Goal: Information Seeking & Learning: Learn about a topic

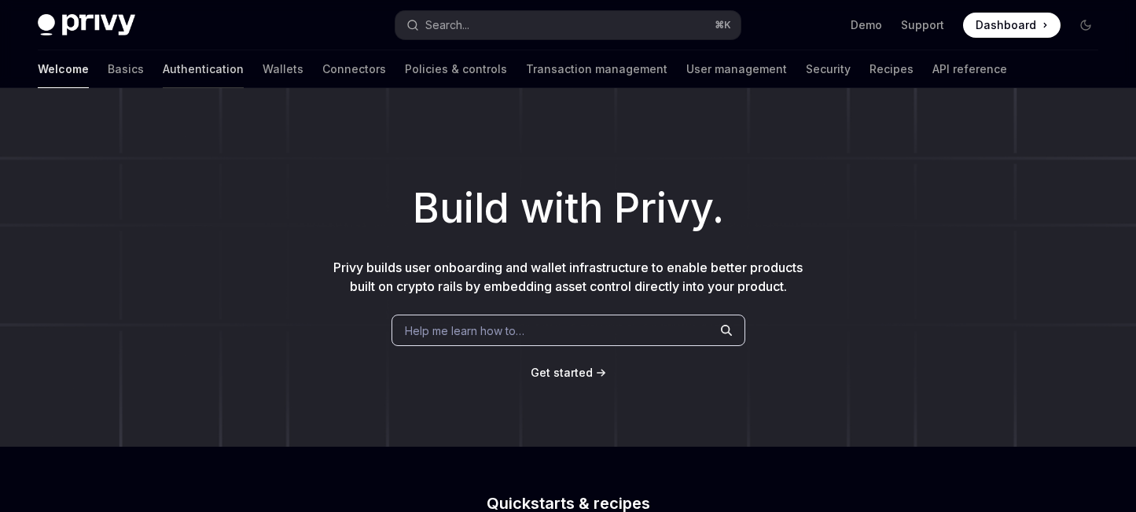
click at [163, 61] on link "Authentication" at bounding box center [203, 69] width 81 height 38
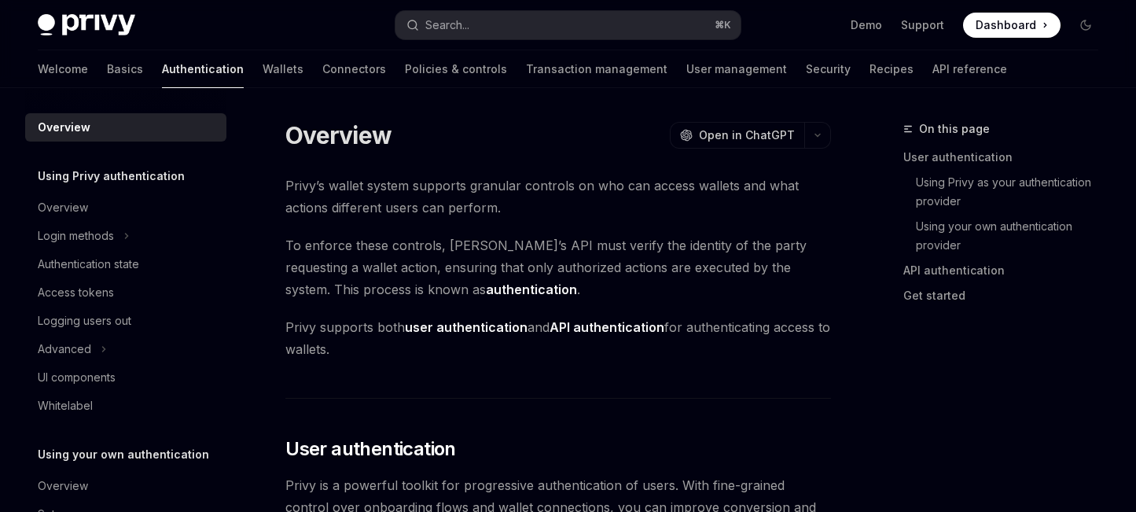
type textarea "*"
click at [472, 33] on button "Search... ⌘ K" at bounding box center [567, 25] width 345 height 28
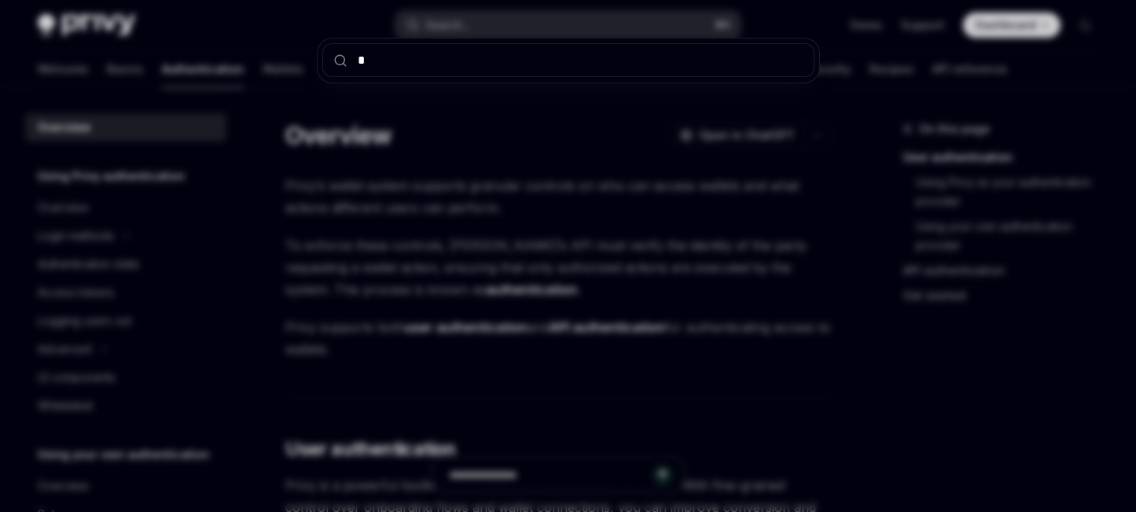
type input "**"
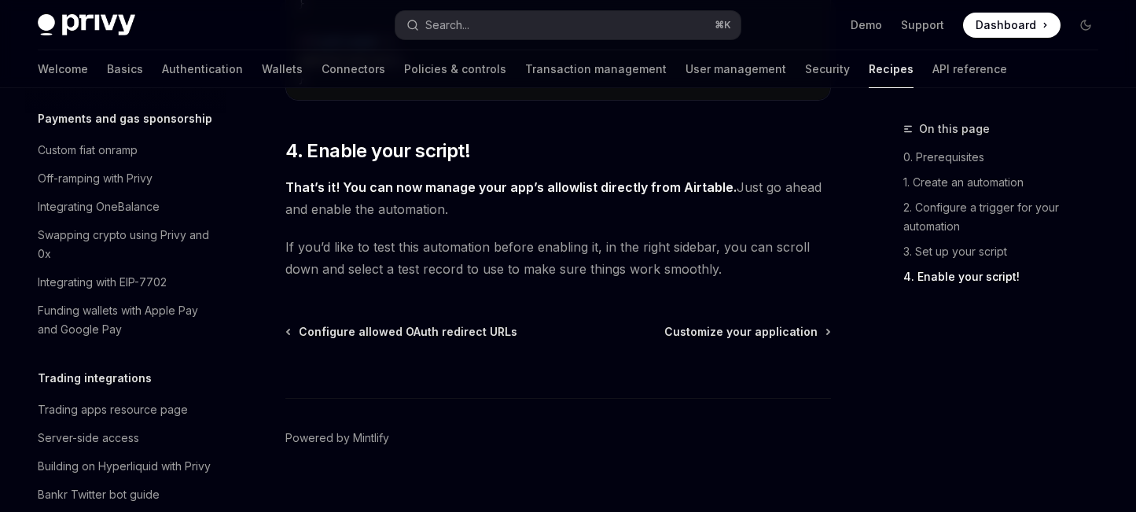
scroll to position [1401, 0]
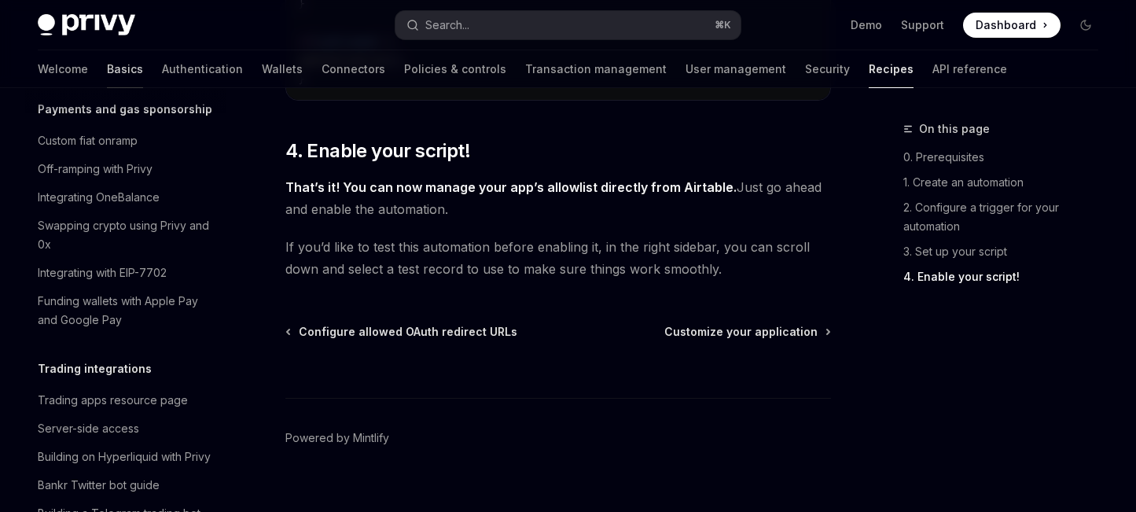
click at [107, 61] on link "Basics" at bounding box center [125, 69] width 36 height 38
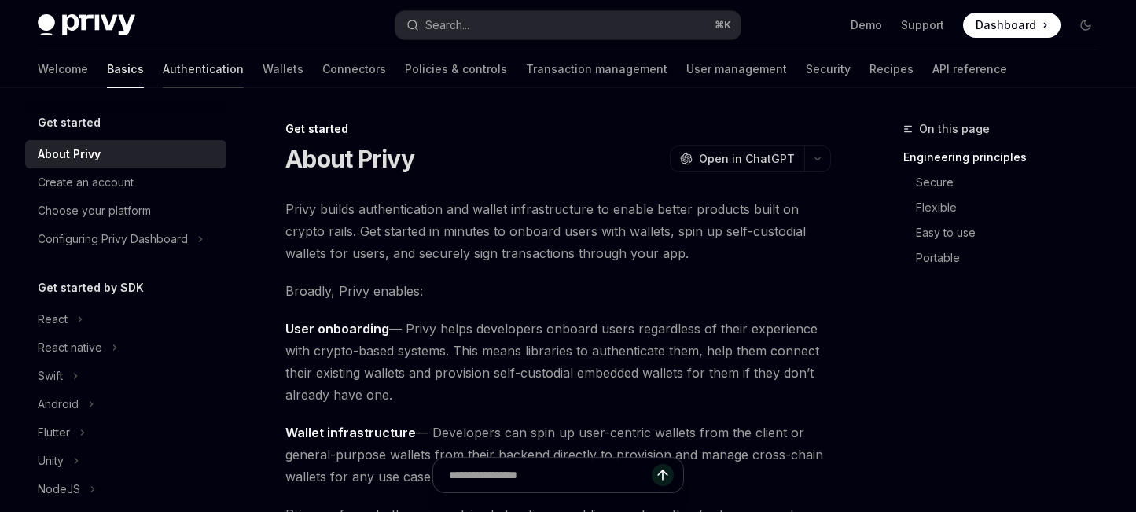
click at [163, 71] on link "Authentication" at bounding box center [203, 69] width 81 height 38
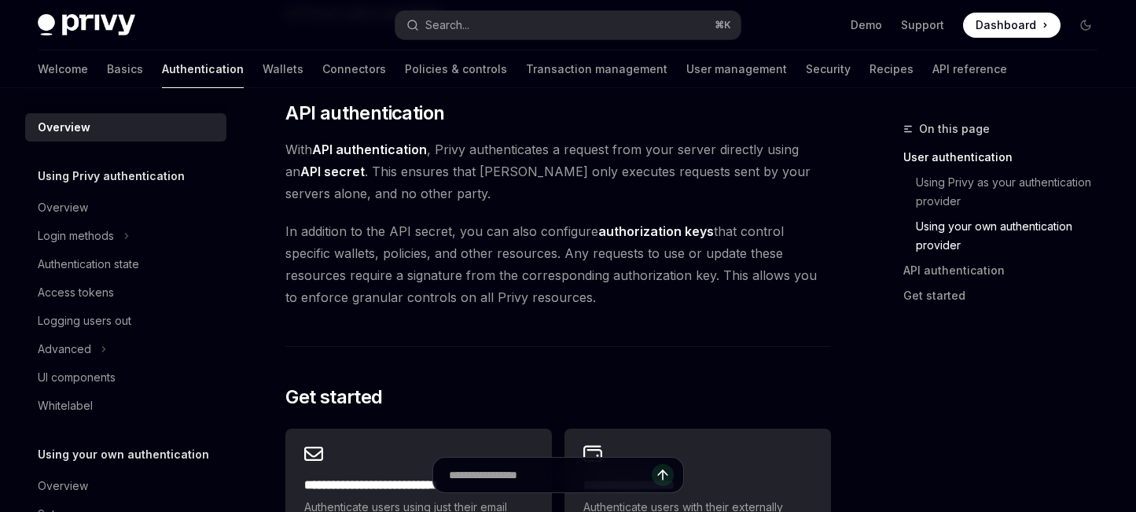
scroll to position [1053, 0]
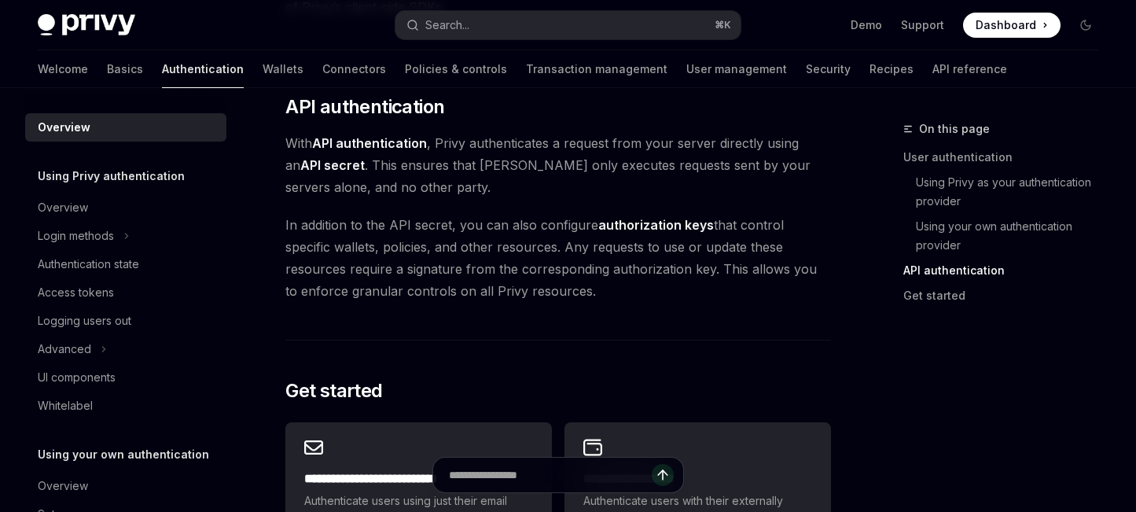
click at [101, 26] on img at bounding box center [86, 25] width 97 height 22
type textarea "*"
